Goal: Information Seeking & Learning: Learn about a topic

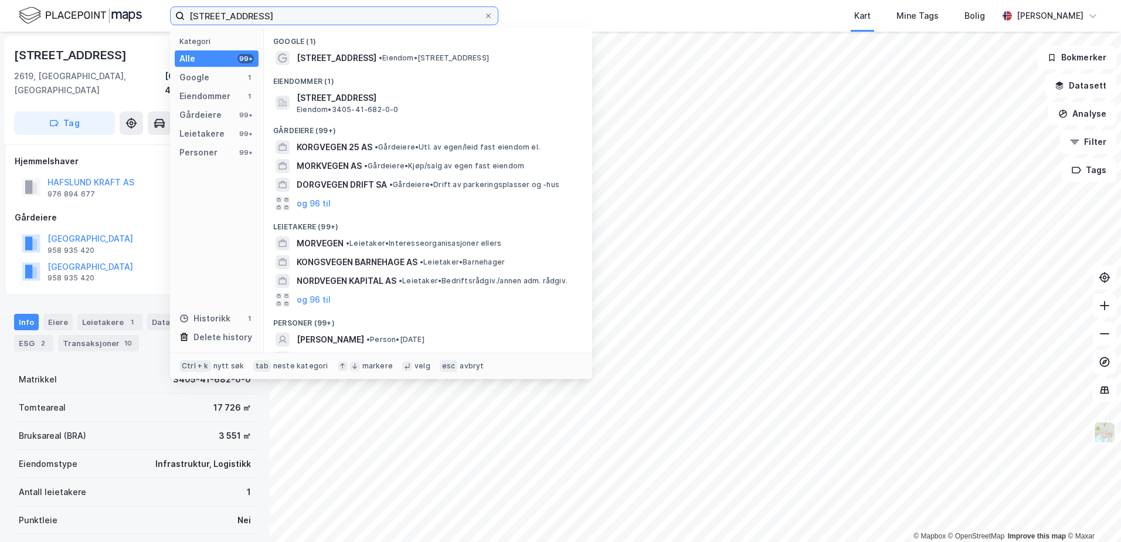
drag, startPoint x: 352, startPoint y: 11, endPoint x: 76, endPoint y: 12, distance: 276.2
click at [76, 12] on div "Korgvegen 32 Kategori Alle 99+ Google 1 Eiendommer 1 Gårdeiere 99+ Leietakere 9…" at bounding box center [560, 16] width 1121 height 32
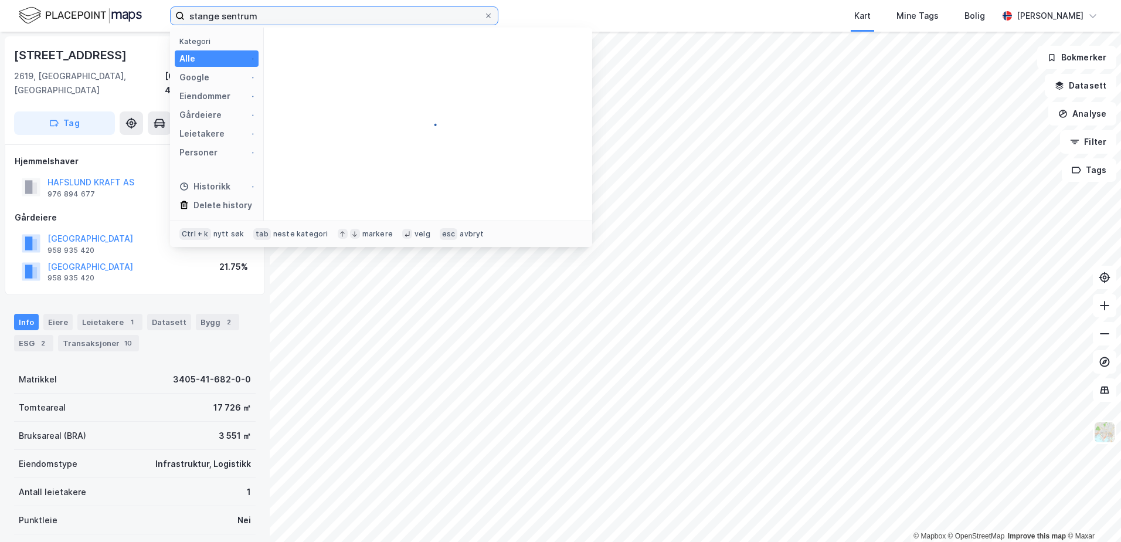
type input "stange sentrum"
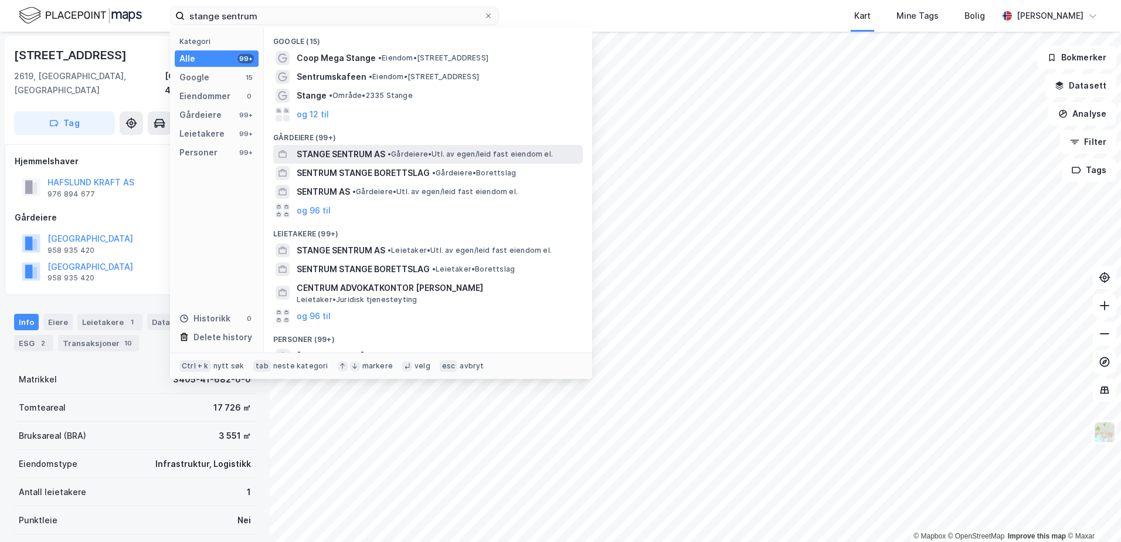
click at [308, 151] on span "STANGE SENTRUM AS" at bounding box center [341, 154] width 89 height 14
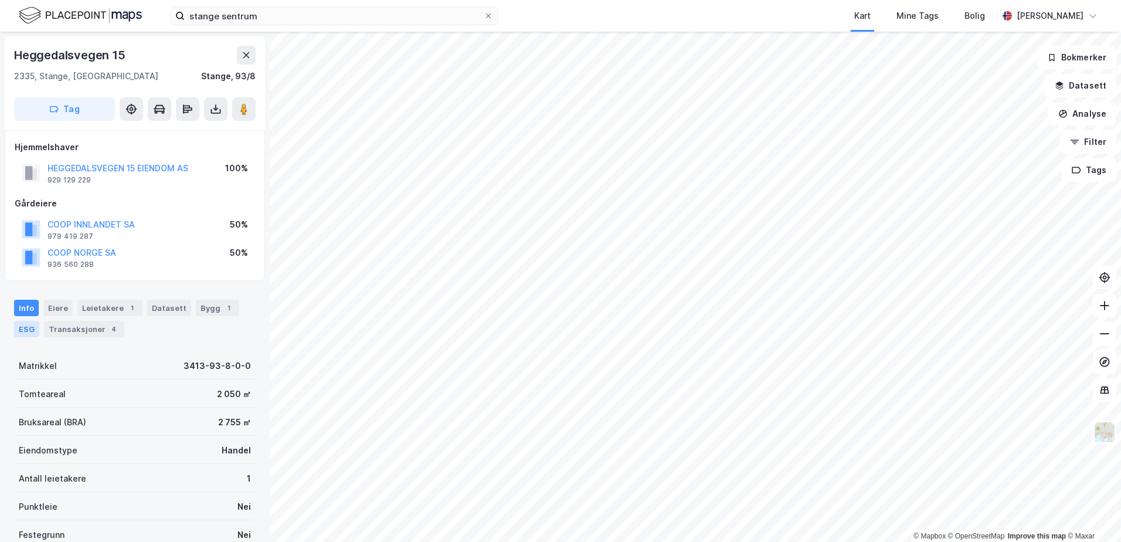
click at [32, 328] on div "ESG" at bounding box center [26, 329] width 25 height 16
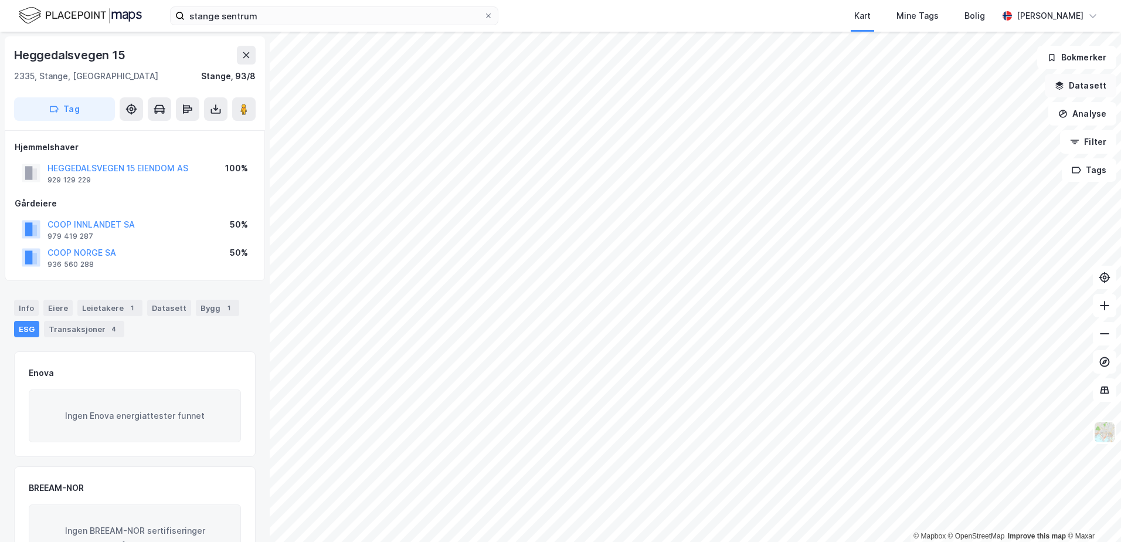
click at [1074, 91] on button "Datasett" at bounding box center [1081, 85] width 72 height 23
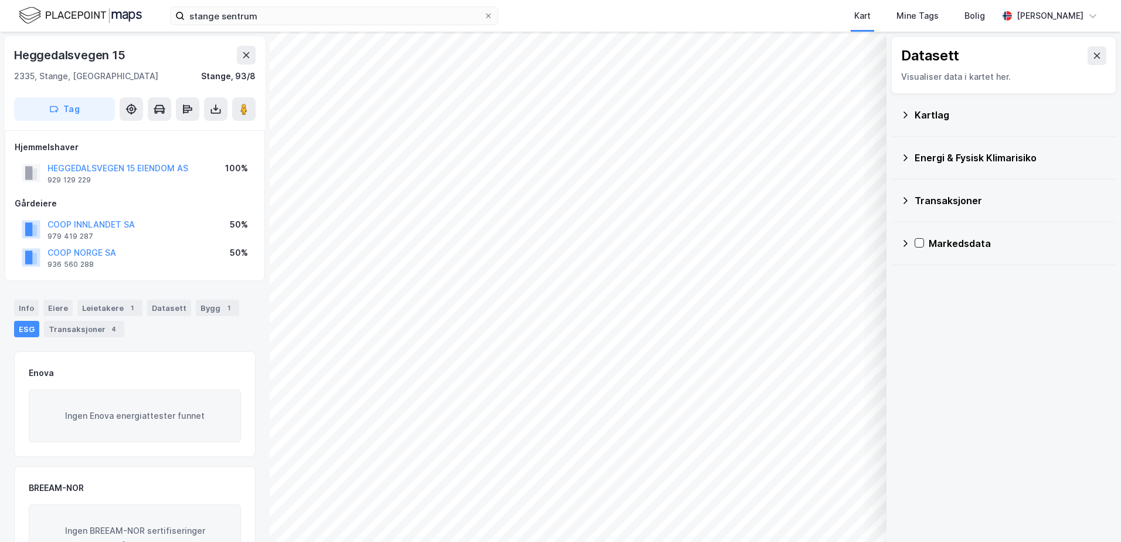
click at [901, 165] on div "Energi & Fysisk Klimarisiko" at bounding box center [1004, 158] width 206 height 28
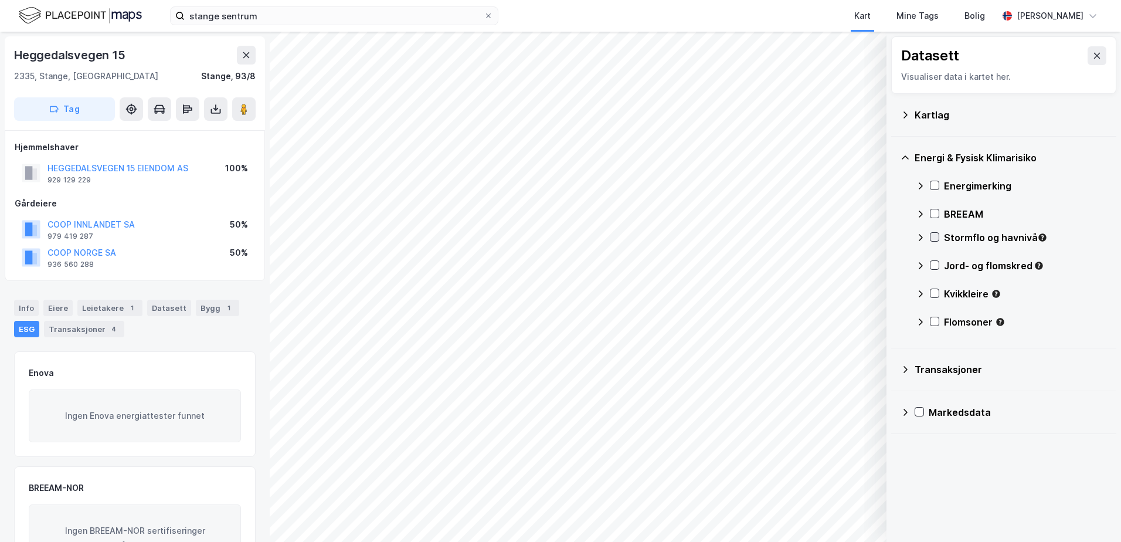
click at [936, 239] on icon at bounding box center [935, 237] width 8 height 8
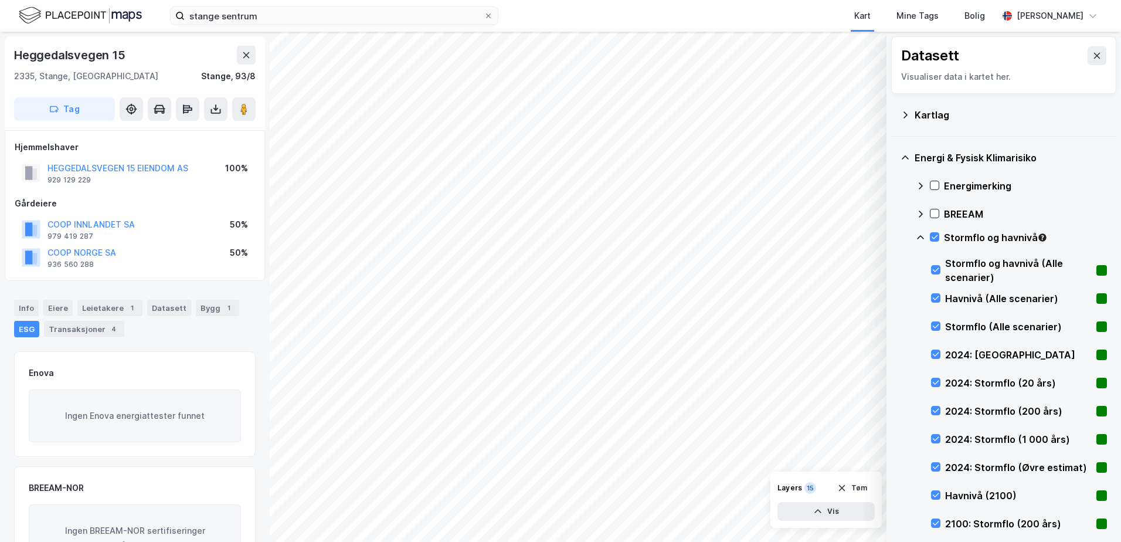
click at [919, 242] on icon at bounding box center [920, 237] width 9 height 9
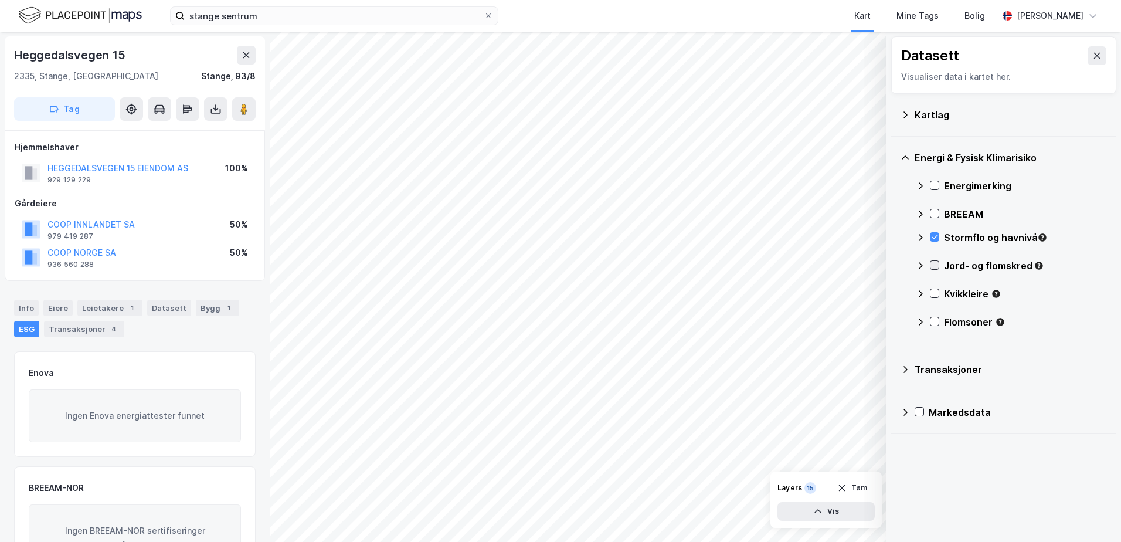
click at [934, 265] on icon at bounding box center [935, 265] width 8 height 8
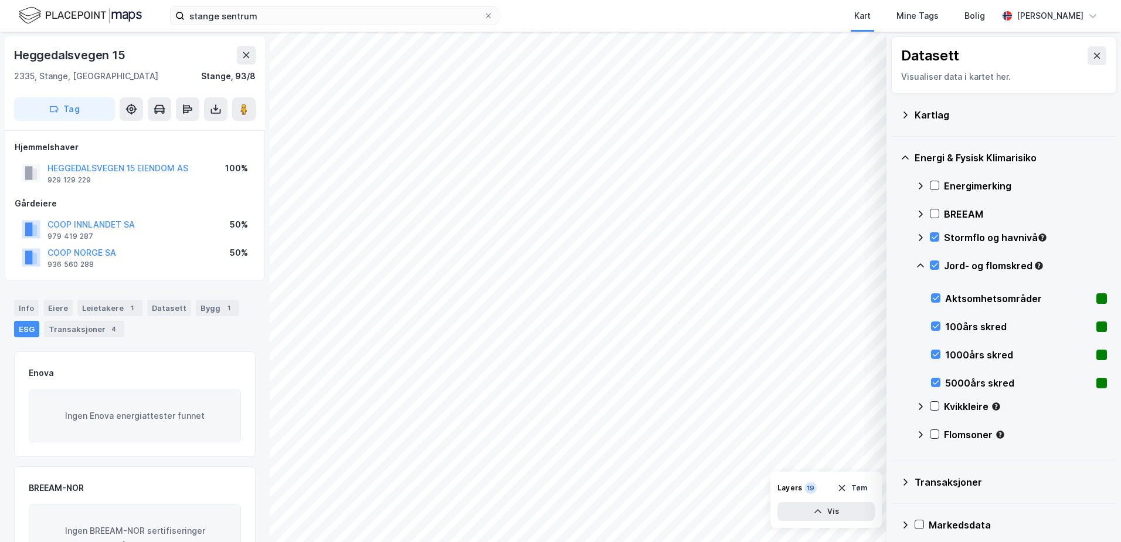
click at [920, 264] on icon at bounding box center [920, 265] width 7 height 4
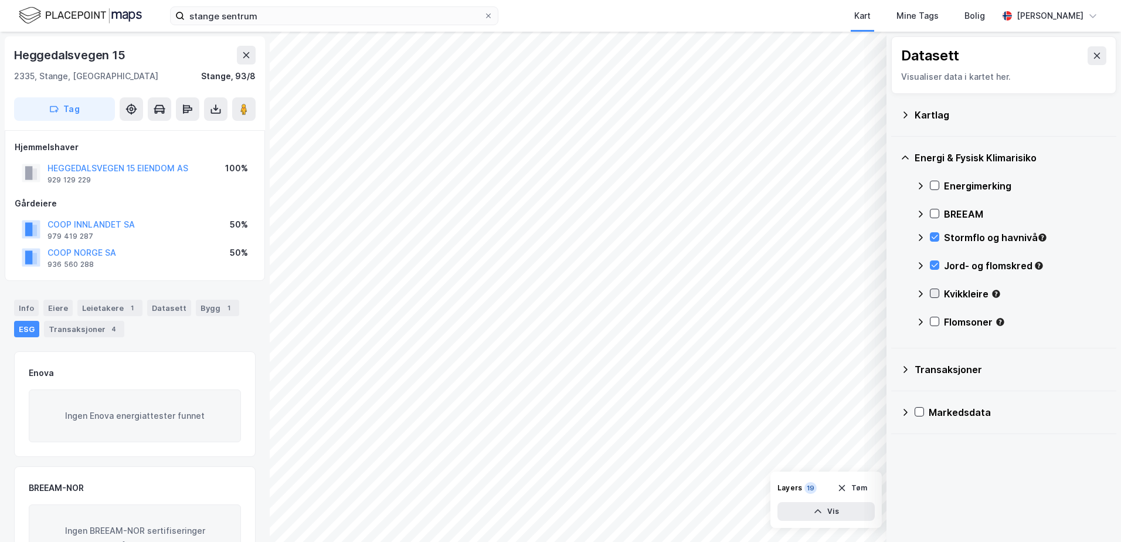
click at [935, 296] on icon at bounding box center [935, 293] width 8 height 8
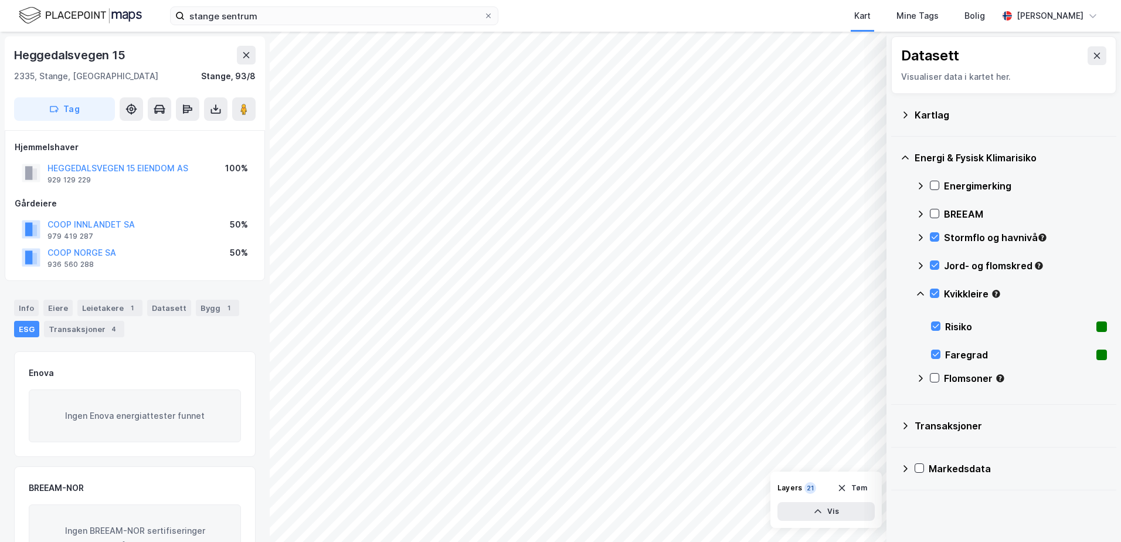
click at [919, 289] on icon at bounding box center [920, 293] width 9 height 9
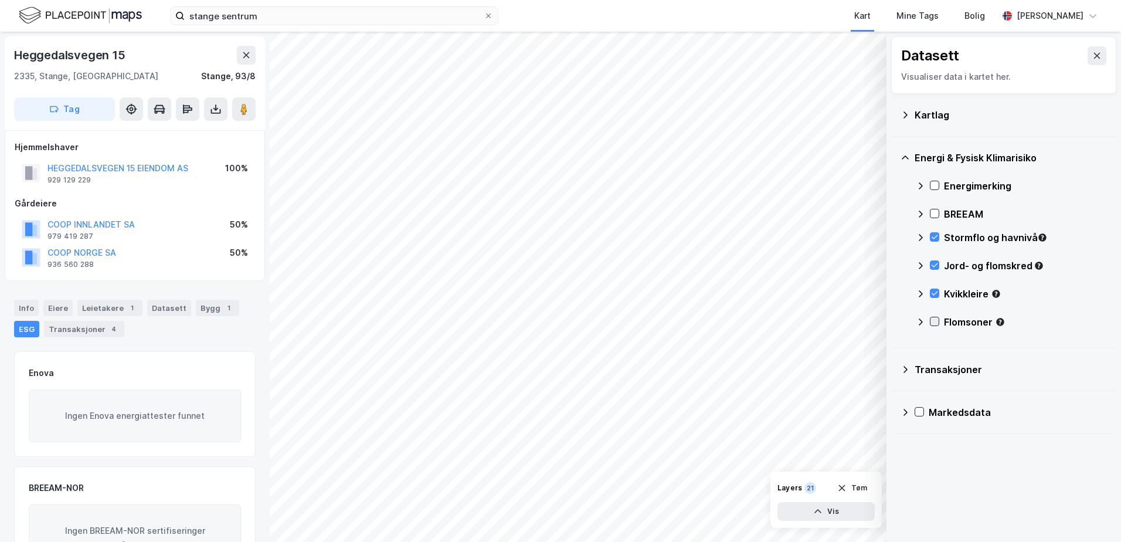
click at [938, 321] on icon at bounding box center [935, 321] width 8 height 8
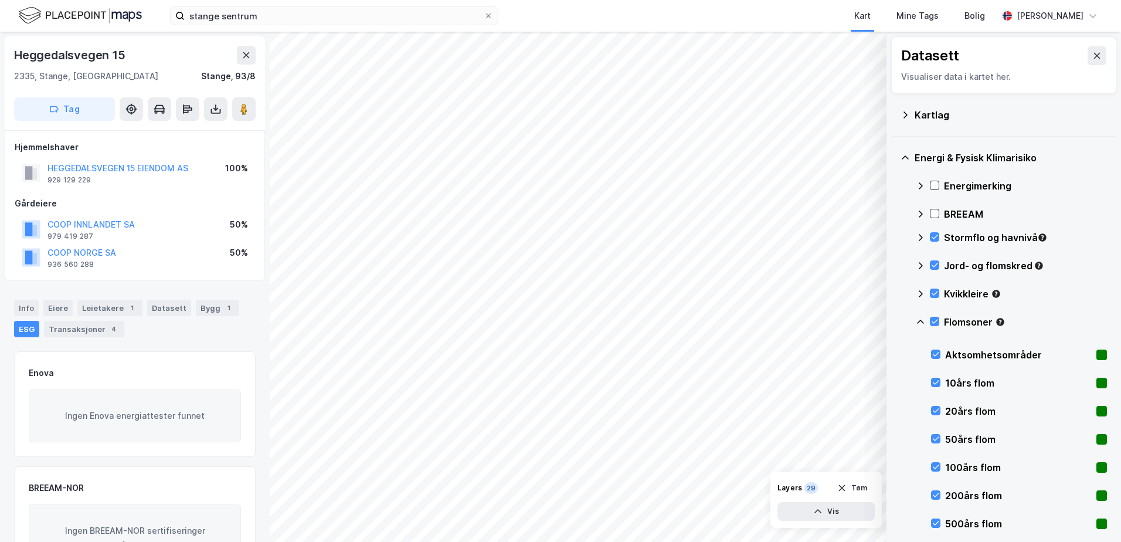
click at [920, 320] on icon at bounding box center [920, 322] width 7 height 4
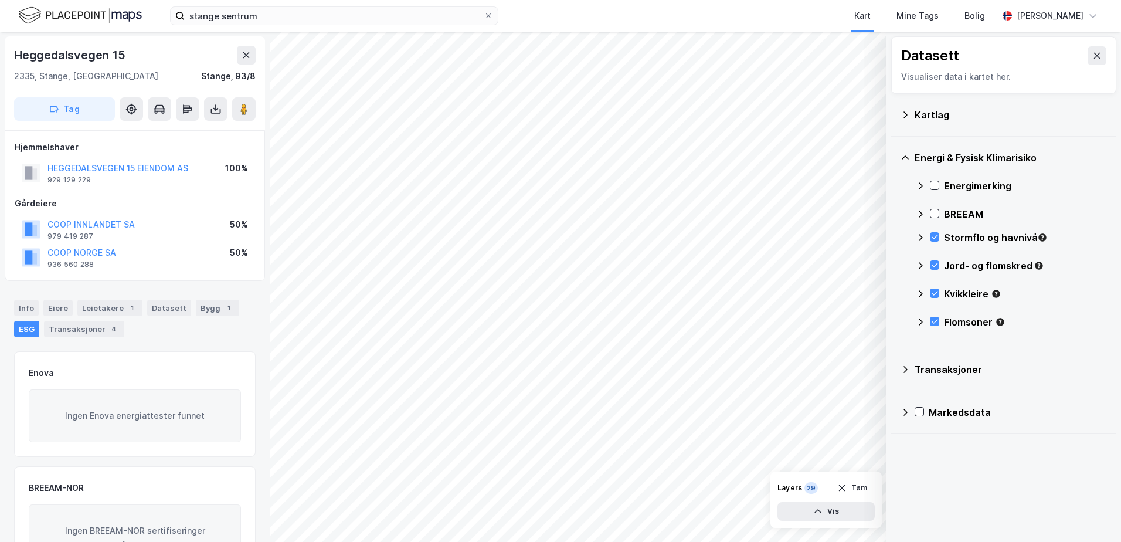
click at [902, 117] on icon at bounding box center [905, 114] width 9 height 9
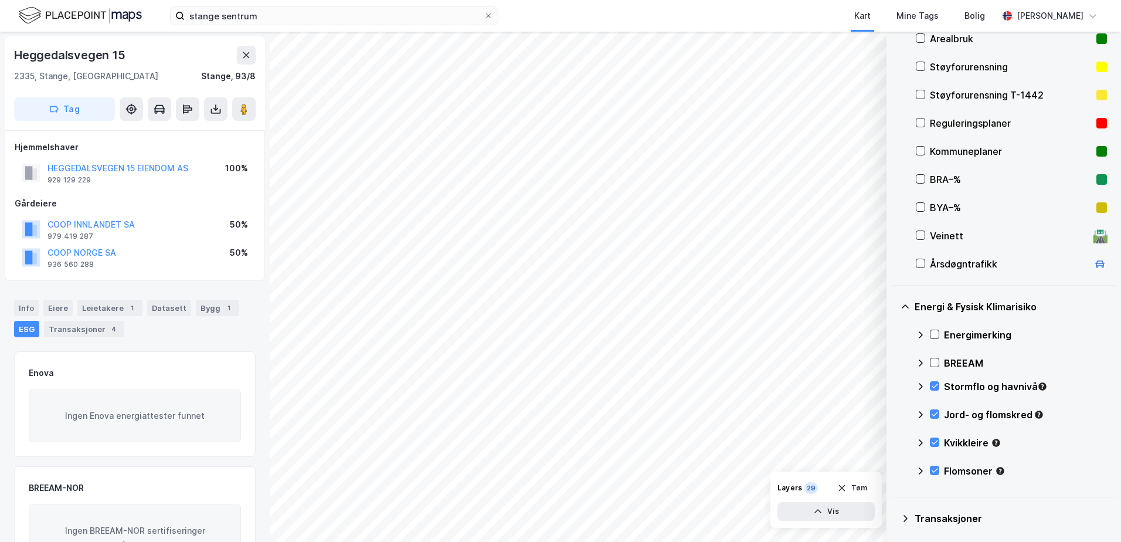
scroll to position [235, 0]
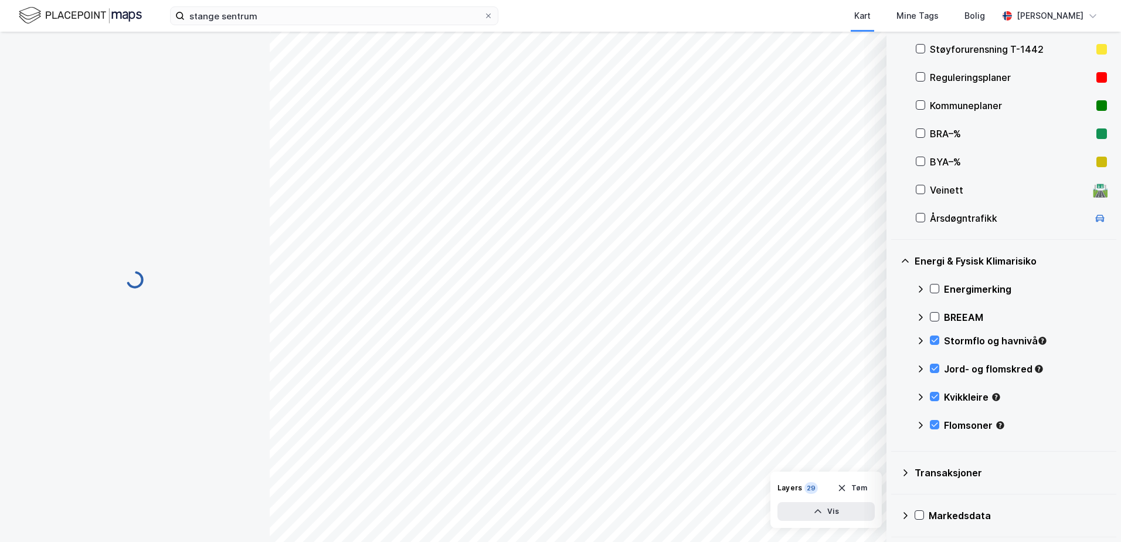
scroll to position [3, 0]
